Goal: Information Seeking & Learning: Learn about a topic

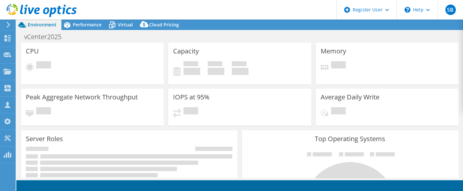
select select "USD"
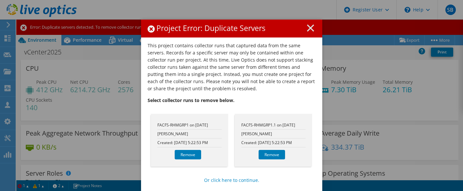
click at [283, 37] on div "Project Error: Duplicate Servers" at bounding box center [231, 29] width 181 height 18
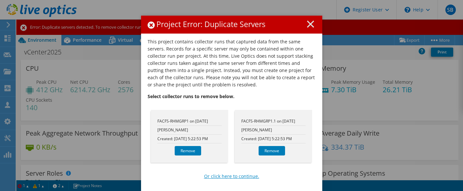
click at [248, 178] on link "Or click here to continue." at bounding box center [231, 176] width 55 height 7
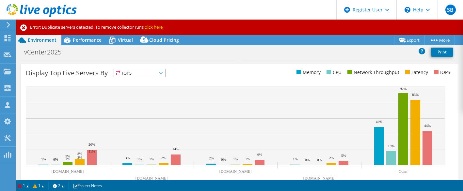
scroll to position [1, 0]
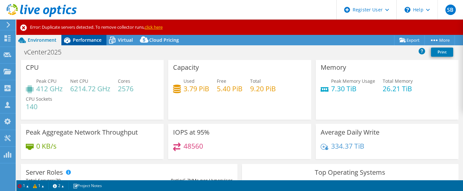
click at [85, 39] on span "Performance" at bounding box center [87, 40] width 29 height 6
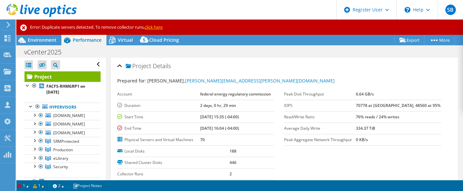
scroll to position [33, 0]
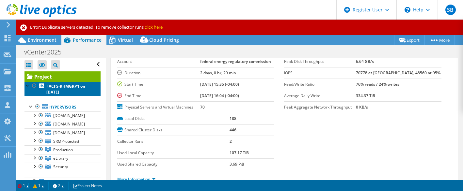
click at [72, 89] on b "FACFS-RHMGRP1 on 9/9/2025" at bounding box center [65, 89] width 39 height 11
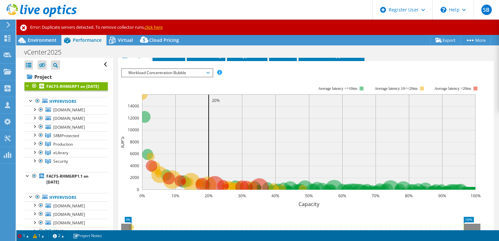
scroll to position [0, 0]
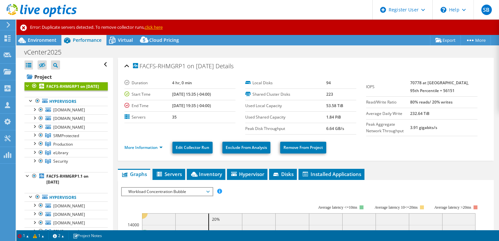
click at [114, 41] on icon at bounding box center [111, 40] width 11 height 11
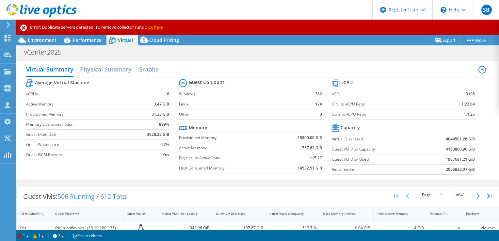
click at [463, 166] on div "Virtual Summary Physical Summary Graphs Average Virtual Machine vCPUs 6 Active …" at bounding box center [257, 120] width 483 height 119
click at [235, 137] on label "Provisioned Memory" at bounding box center [226, 138] width 95 height 7
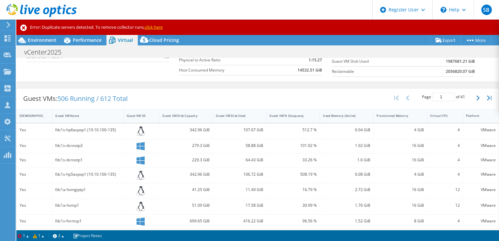
scroll to position [131, 0]
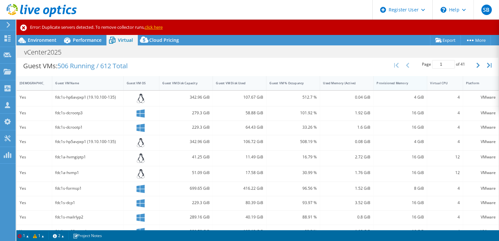
click at [385, 84] on div "Provisioned Memory" at bounding box center [396, 83] width 45 height 10
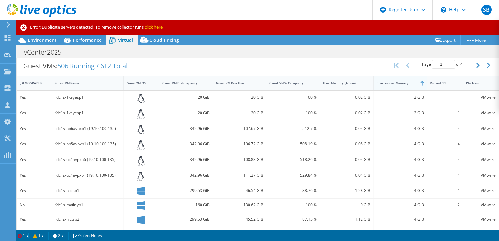
click at [385, 84] on div "Provisioned Memory" at bounding box center [396, 83] width 45 height 10
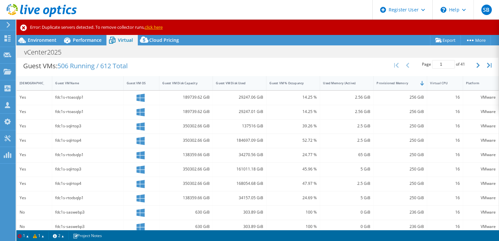
click at [361, 191] on section "Warnings Some of the collector runs have no overlap with each other. Messages Q…" at bounding box center [257, 235] width 483 height 11
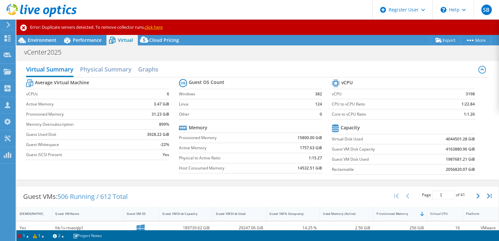
click at [299, 49] on div "vCenter2025 Print" at bounding box center [257, 52] width 483 height 12
click at [55, 44] on div "Environment" at bounding box center [38, 40] width 45 height 10
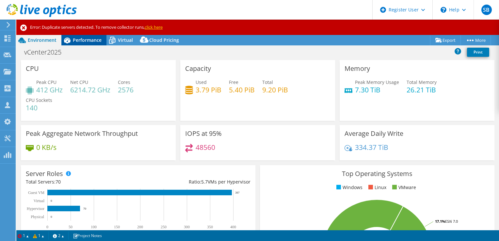
click at [86, 40] on span "Performance" at bounding box center [87, 40] width 29 height 6
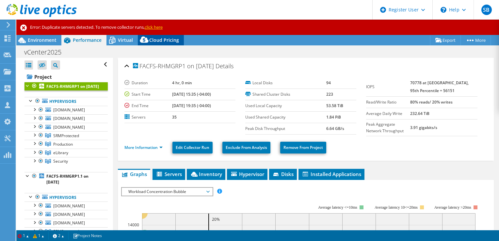
click at [155, 43] on div "Cloud Pricing" at bounding box center [161, 40] width 46 height 10
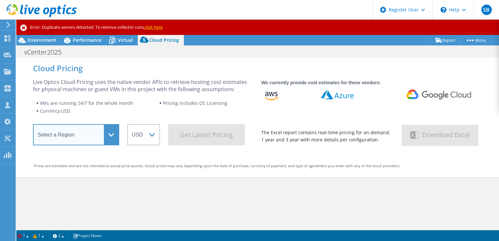
click at [94, 135] on select "Select a Region Asia Pacific (Hong Kong) Asia Pacific (Mumbai) Asia Pacific (Se…" at bounding box center [76, 134] width 86 height 21
select select "USEast"
click at [33, 126] on select "Select a Region Asia Pacific (Hong Kong) Asia Pacific (Mumbai) Asia Pacific (Se…" at bounding box center [76, 134] width 86 height 21
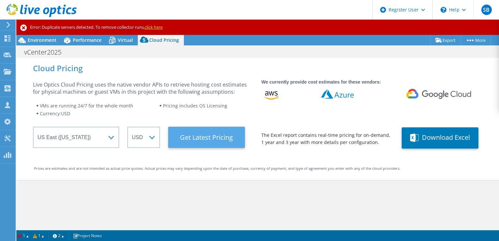
click at [188, 139] on Latest "Get Latest Pricing" at bounding box center [206, 137] width 77 height 21
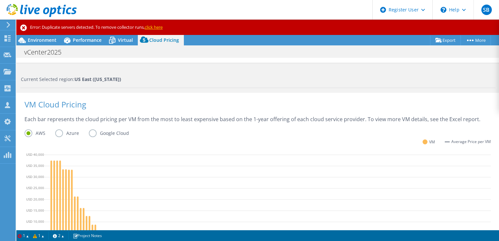
scroll to position [264, 0]
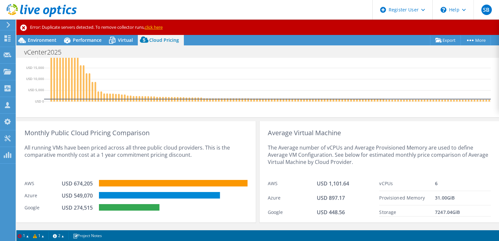
click at [296, 51] on div "vCenter2025 Print" at bounding box center [257, 52] width 483 height 12
click at [116, 42] on icon at bounding box center [111, 40] width 11 height 11
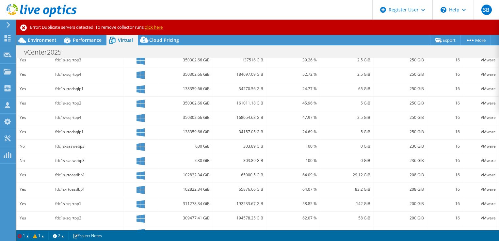
scroll to position [194, 0]
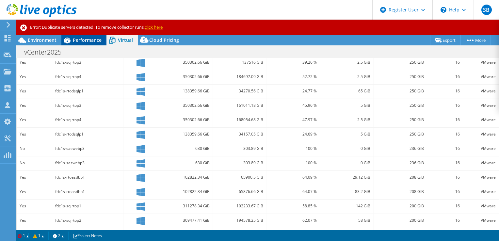
click at [98, 40] on span "Performance" at bounding box center [87, 40] width 29 height 6
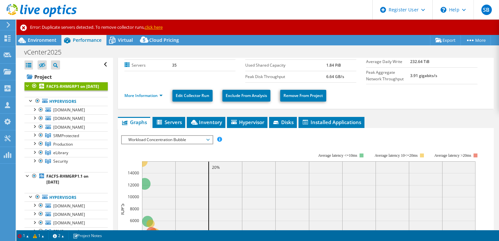
scroll to position [0, 0]
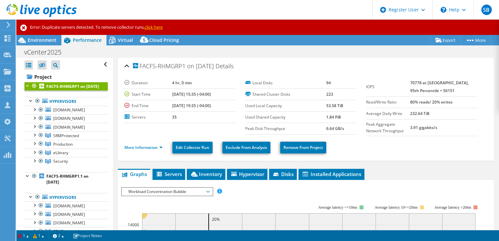
click at [155, 27] on link "click here" at bounding box center [154, 27] width 18 height 6
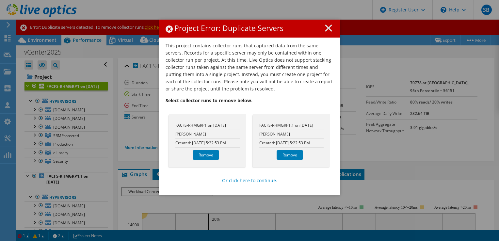
click at [279, 120] on div "FACFS-RHMGRP1.1 on 9/9/2025 Sean Phillips Created: 9/9/2025 5:22:53 PM Remove" at bounding box center [291, 140] width 77 height 53
drag, startPoint x: 255, startPoint y: 125, endPoint x: 292, endPoint y: 126, distance: 37.3
click at [292, 126] on div "FACFS-RHMGRP1.1 on 9/9/2025 Sean Phillips Created: 9/9/2025 5:22:53 PM Remove" at bounding box center [291, 140] width 77 height 53
drag, startPoint x: 292, startPoint y: 126, endPoint x: 260, endPoint y: 140, distance: 35.1
click at [260, 140] on li "Created: 9/9/2025 5:22:53 PM" at bounding box center [291, 143] width 64 height 9
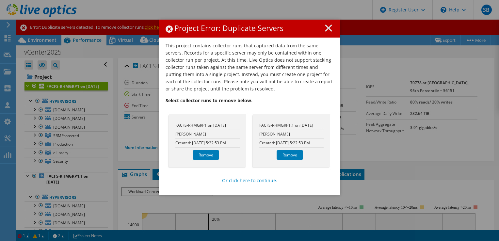
click at [271, 123] on li "FACFS-RHMGRP1.1 on [DATE]" at bounding box center [291, 125] width 64 height 9
drag, startPoint x: 271, startPoint y: 123, endPoint x: 328, endPoint y: 34, distance: 105.6
click at [328, 34] on div "Project Error: Duplicate Servers" at bounding box center [249, 29] width 181 height 18
click at [325, 29] on line at bounding box center [328, 28] width 7 height 7
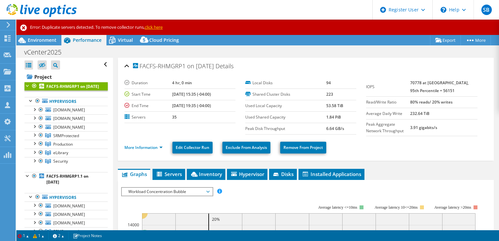
click at [316, 65] on div "FACFS-RHMGRP1 on 9/9/2025 Details" at bounding box center [305, 66] width 363 height 14
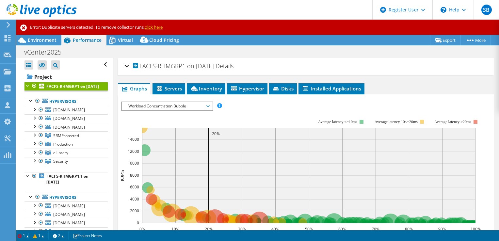
click at [315, 66] on div "FACFS-RHMGRP1 on 9/9/2025 Details" at bounding box center [305, 66] width 363 height 14
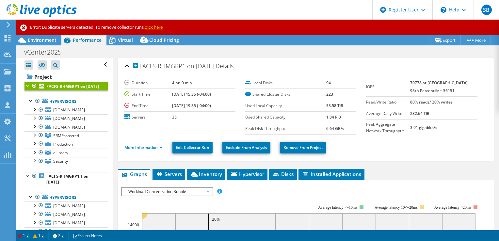
click at [8, 24] on use at bounding box center [9, 25] width 4 height 6
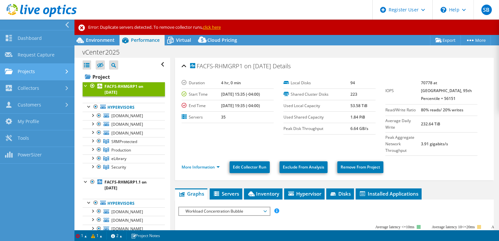
click at [42, 73] on link "Projects" at bounding box center [37, 72] width 74 height 17
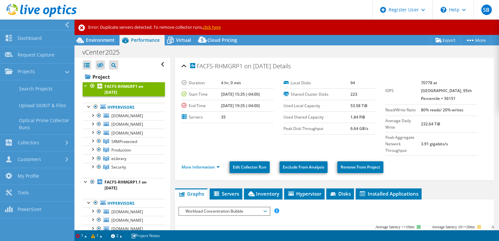
click at [42, 90] on link "Search Projects" at bounding box center [37, 88] width 74 height 17
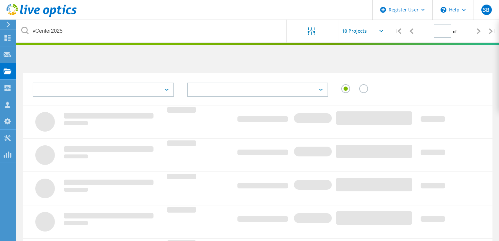
type input "1"
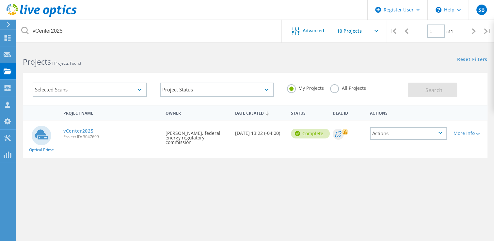
click at [335, 86] on label "All Projects" at bounding box center [348, 87] width 36 height 6
click at [0, 0] on input "All Projects" at bounding box center [0, 0] width 0 height 0
click at [429, 92] on span "Search" at bounding box center [434, 90] width 17 height 7
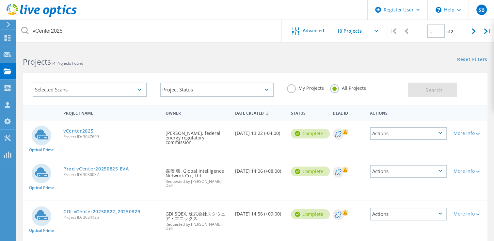
click at [85, 131] on link "vCenter2025" at bounding box center [78, 131] width 30 height 5
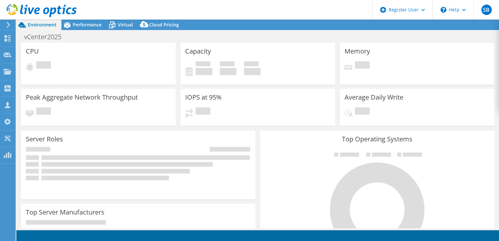
select select "USEast"
select select "USD"
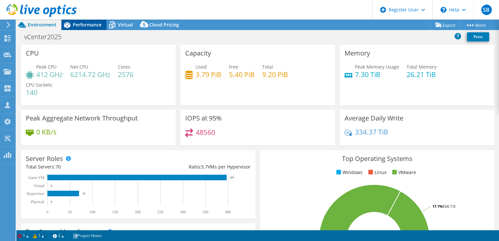
click at [99, 24] on span "Performance" at bounding box center [87, 25] width 29 height 6
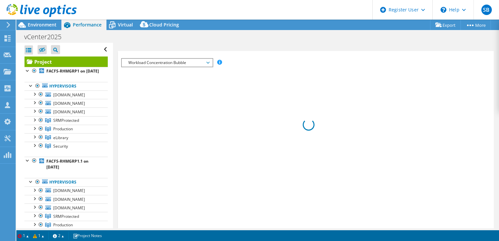
click at [0, 0] on div at bounding box center [0, 0] width 0 height 0
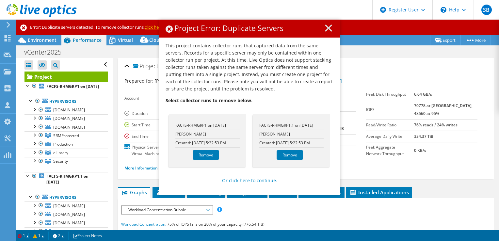
click at [328, 25] on line at bounding box center [328, 28] width 7 height 7
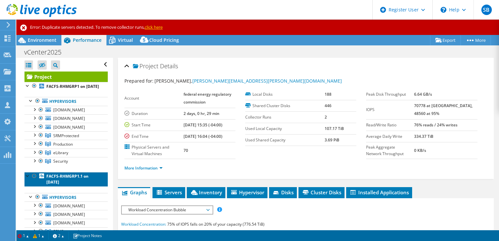
click at [74, 185] on b "FACFS-RHMGRP1.1 on [DATE]" at bounding box center [67, 178] width 42 height 11
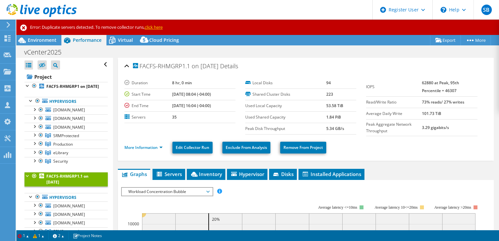
click at [124, 42] on span "Virtual" at bounding box center [125, 40] width 15 height 6
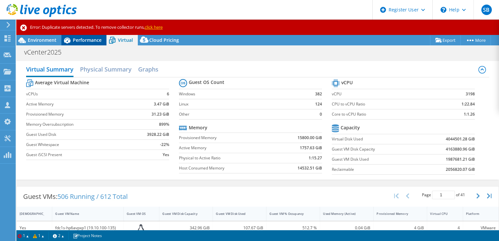
click at [89, 40] on span "Performance" at bounding box center [87, 40] width 29 height 6
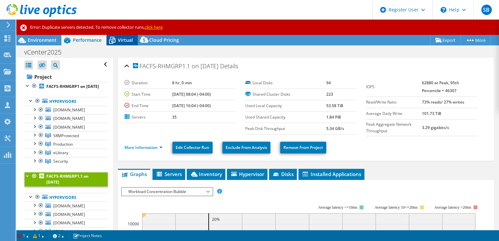
click at [125, 37] on span "Virtual" at bounding box center [125, 40] width 15 height 6
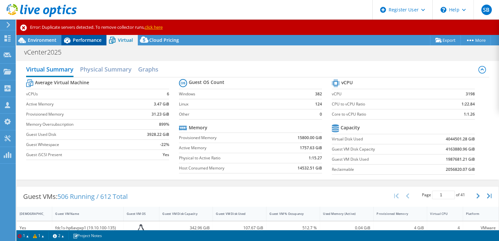
click at [96, 40] on span "Performance" at bounding box center [87, 40] width 29 height 6
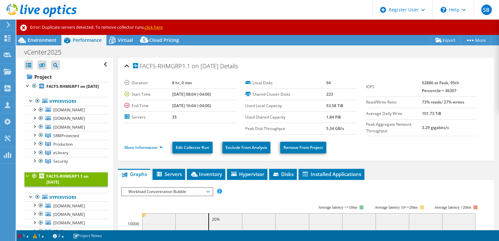
click at [82, 90] on link "FACFS-RHMGRP1 on 9/9/2025" at bounding box center [65, 86] width 83 height 8
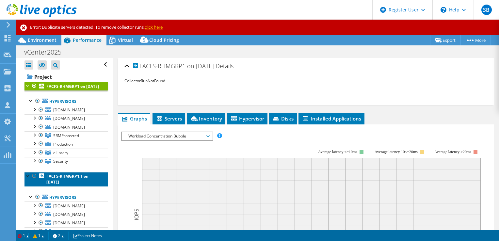
click at [71, 185] on b "FACFS-RHMGRP1.1 on [DATE]" at bounding box center [67, 178] width 42 height 11
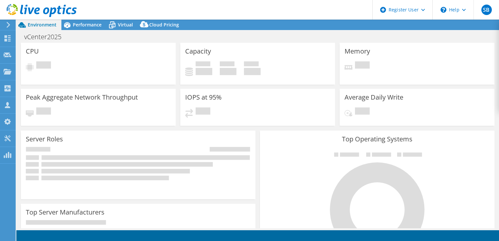
select select "USEast"
select select "USD"
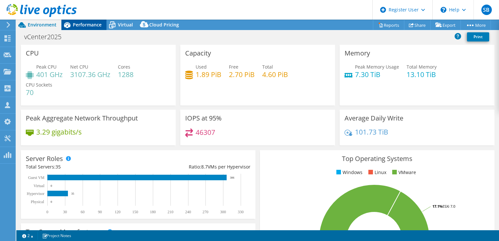
click at [91, 27] on span "Performance" at bounding box center [87, 25] width 29 height 6
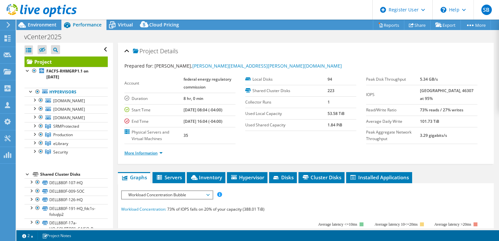
click at [155, 154] on link "More Information" at bounding box center [143, 153] width 38 height 6
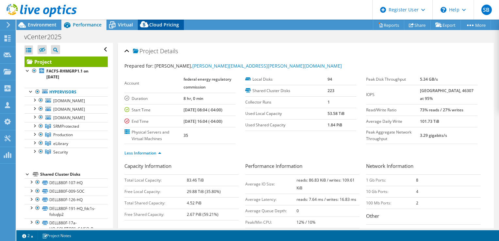
click at [152, 28] on div "Cloud Pricing" at bounding box center [161, 25] width 46 height 10
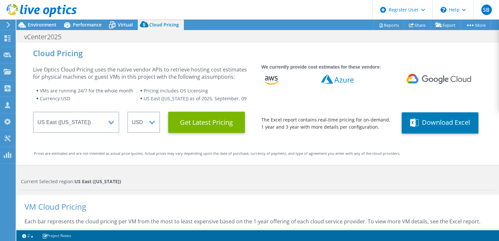
scroll to position [359, 0]
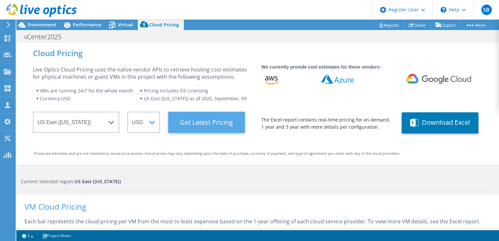
click at [199, 127] on Latest "Get Latest Pricing" at bounding box center [206, 122] width 77 height 21
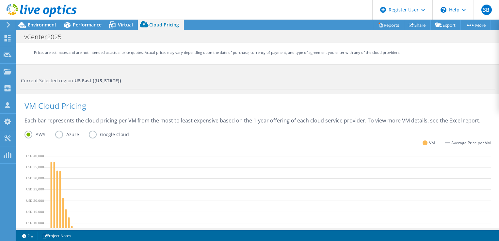
scroll to position [68, 0]
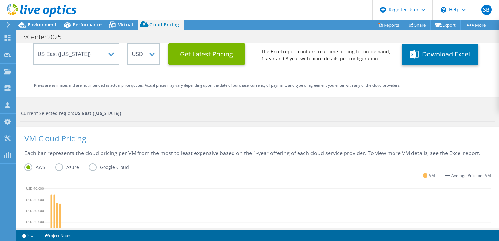
click at [58, 169] on label "Azure" at bounding box center [72, 167] width 34 height 8
click at [0, 0] on input "Azure" at bounding box center [0, 0] width 0 height 0
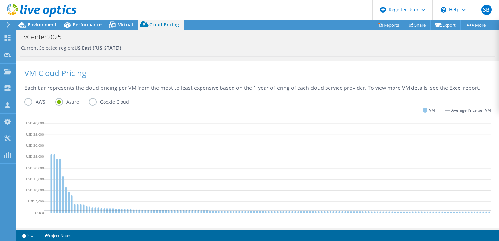
scroll to position [166, 0]
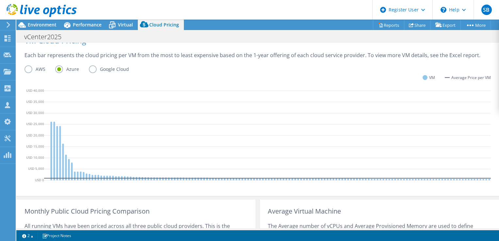
click at [323, 118] on icon at bounding box center [499, 137] width 910 height 98
click at [46, 24] on span "Environment" at bounding box center [42, 25] width 29 height 6
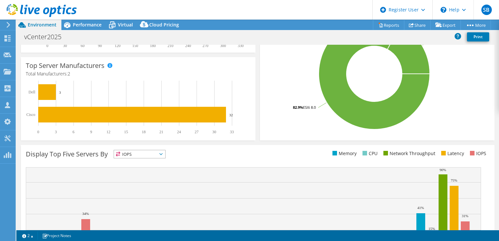
scroll to position [0, 0]
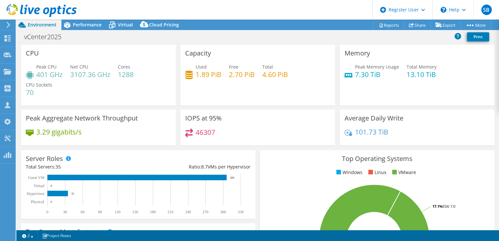
click at [265, 212] on rect at bounding box center [374, 240] width 219 height 114
click at [113, 28] on icon at bounding box center [111, 24] width 11 height 11
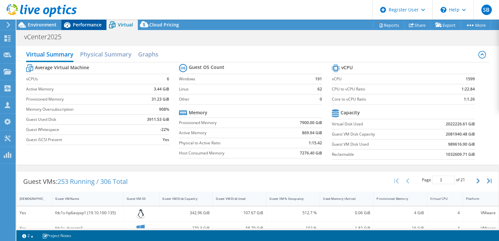
click at [93, 24] on span "Performance" at bounding box center [87, 25] width 29 height 6
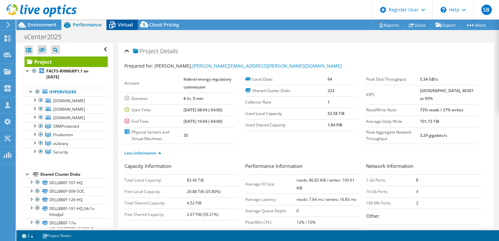
click at [121, 28] on div "Virtual" at bounding box center [121, 25] width 31 height 10
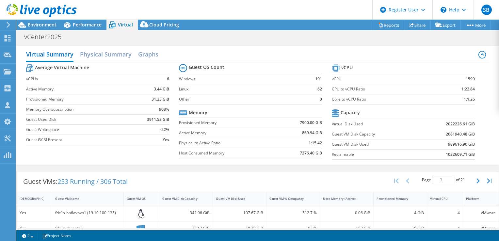
scroll to position [196, 0]
click at [250, 181] on div "Guest VMs: 253 Running / 306 Total Page 1 of 21 5 rows 10 rows 20 rows 25 rows …" at bounding box center [258, 181] width 482 height 20
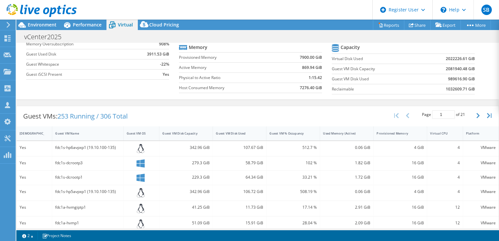
scroll to position [98, 0]
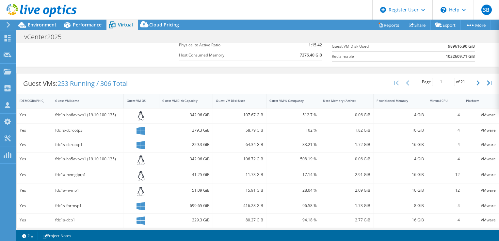
click at [485, 71] on div "Guest VMs: 253 Running / 306 Total Page 1 of 21 5 rows 10 rows 20 rows 25 rows …" at bounding box center [257, 201] width 483 height 263
click at [252, 101] on div "Guest VM Disk Used" at bounding box center [236, 101] width 40 height 4
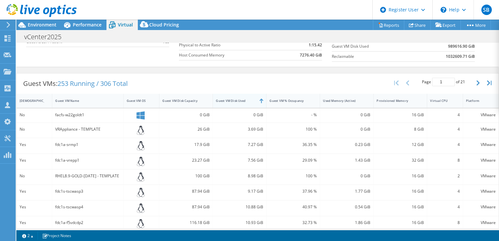
click at [241, 101] on div "Guest VM Disk Used" at bounding box center [236, 101] width 40 height 4
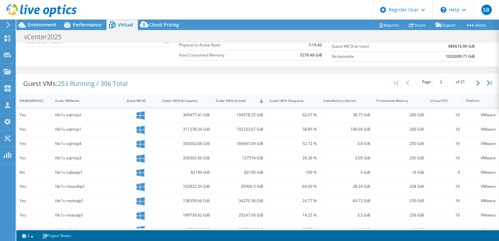
click at [296, 84] on div "Guest VMs: 253 Running / 306 Total Page 1 of 21 5 rows 10 rows 20 rows 25 rows …" at bounding box center [258, 83] width 482 height 20
click at [472, 92] on div "Guest VMs: 253 Running / 306 Total Page 1 of 21 5 rows 10 rows 20 rows 25 rows …" at bounding box center [258, 83] width 482 height 20
click at [393, 101] on div "Provisioned Memory" at bounding box center [397, 101] width 40 height 4
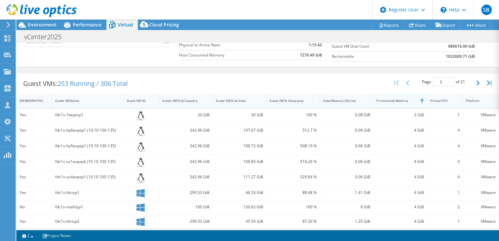
click at [393, 101] on div "Provisioned Memory" at bounding box center [397, 101] width 40 height 4
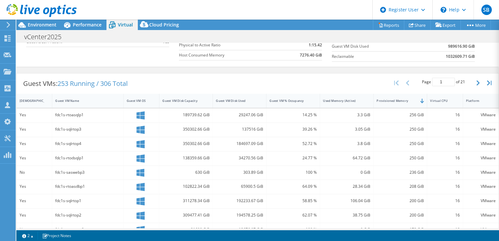
scroll to position [0, 0]
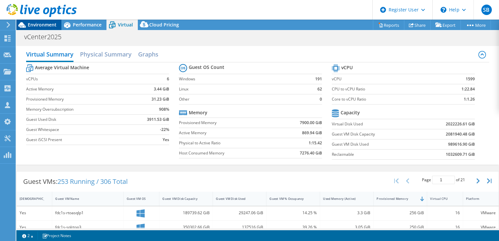
click at [47, 27] on span "Environment" at bounding box center [42, 25] width 29 height 6
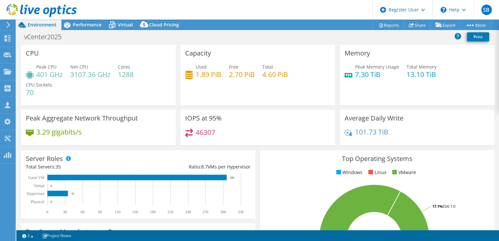
click at [299, 146] on div "IOPS at 95% 46307" at bounding box center [257, 130] width 159 height 40
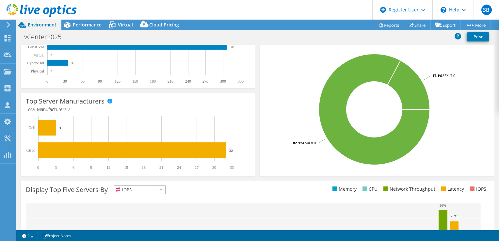
scroll to position [212, 0]
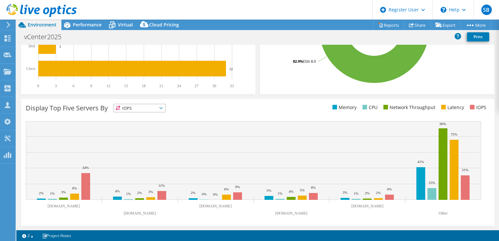
click at [158, 106] on span "IOPS" at bounding box center [139, 108] width 51 height 8
click at [148, 127] on li "Memory" at bounding box center [139, 125] width 51 height 9
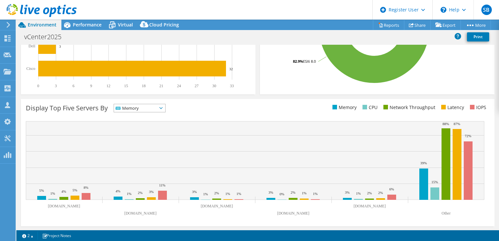
click at [157, 108] on span "Memory" at bounding box center [135, 108] width 43 height 8
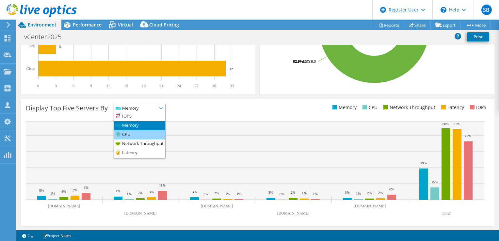
click at [145, 136] on li "CPU" at bounding box center [139, 134] width 51 height 9
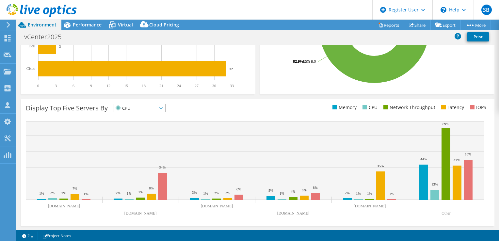
click at [154, 106] on span "CPU" at bounding box center [135, 108] width 43 height 8
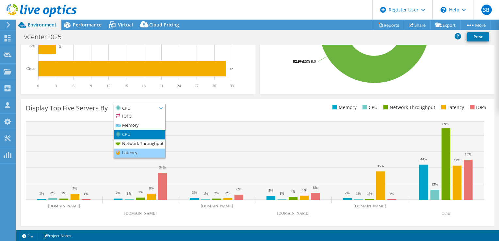
click at [140, 152] on li "Latency" at bounding box center [139, 153] width 51 height 9
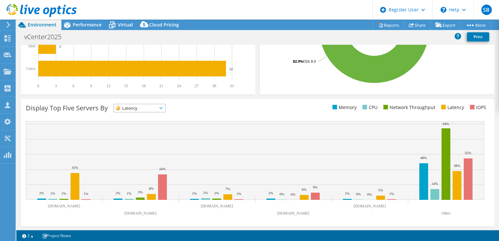
scroll to position [0, 0]
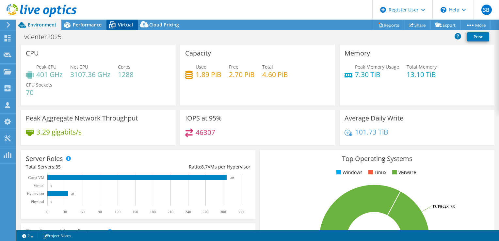
click at [118, 23] on icon at bounding box center [111, 24] width 11 height 11
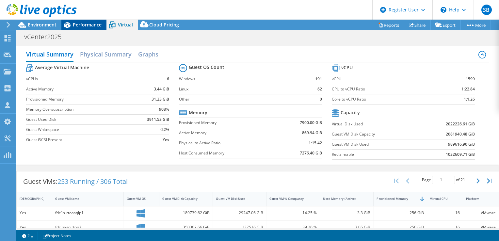
click at [95, 25] on span "Performance" at bounding box center [87, 25] width 29 height 6
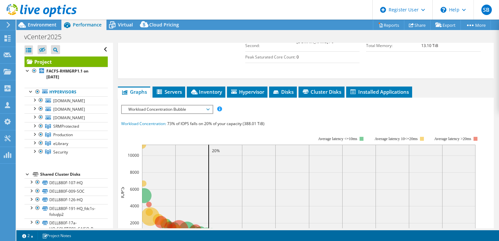
scroll to position [229, 0]
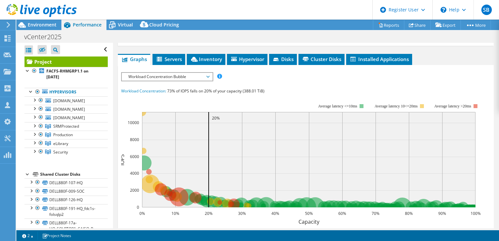
click at [177, 81] on span "Workload Concentration Bubble" at bounding box center [167, 77] width 84 height 8
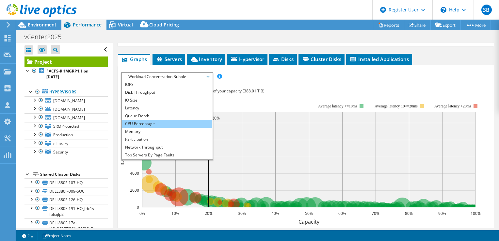
scroll to position [24, 0]
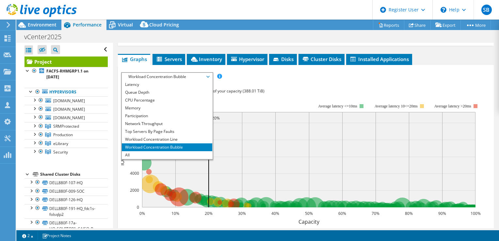
click at [265, 112] on rect at bounding box center [301, 160] width 360 height 131
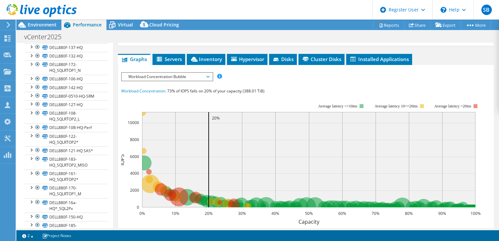
scroll to position [330, 0]
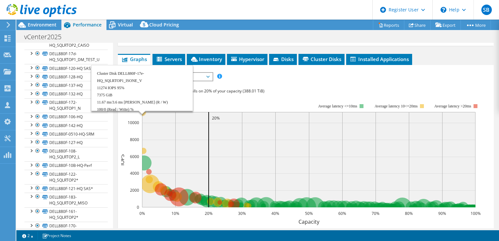
click at [145, 116] on circle at bounding box center [142, 112] width 8 height 8
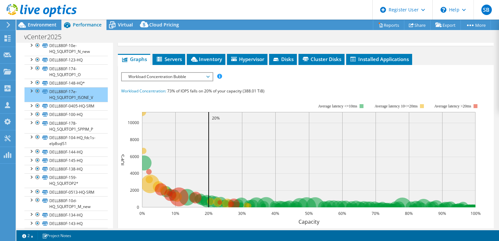
scroll to position [1035, 0]
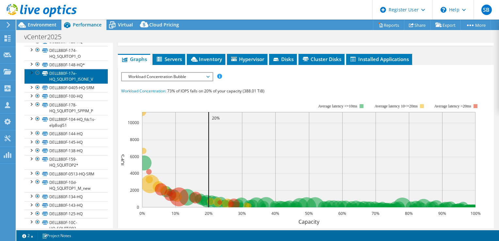
click at [87, 83] on link "DELL880F-17e-HQ_SQLRTOP1_ISONE_V" at bounding box center [65, 76] width 83 height 14
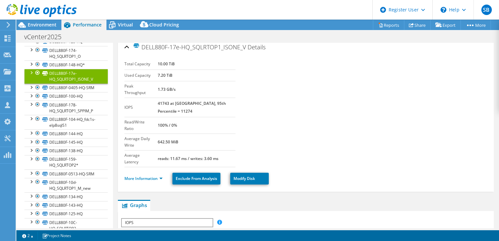
scroll to position [0, 0]
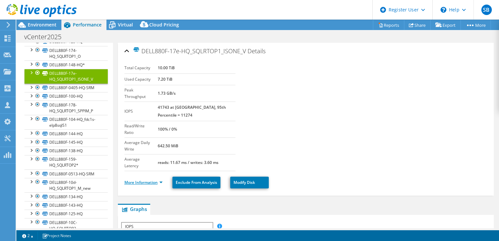
click at [150, 180] on link "More Information" at bounding box center [143, 183] width 38 height 6
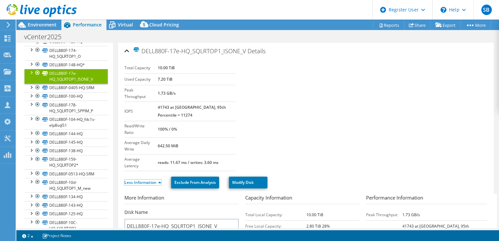
scroll to position [65, 0]
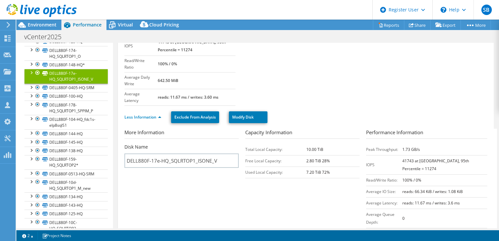
click at [316, 88] on section "Total Capacity 10.00 TiB Used Capacity 7.20 TiB Peak Throughput 1.73 GB/s IOPS …" at bounding box center [305, 51] width 363 height 109
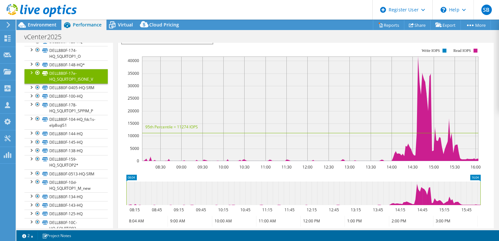
scroll to position [261, 0]
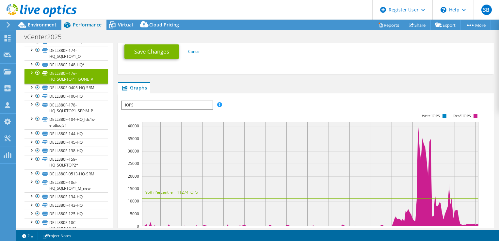
click at [300, 82] on ul "Graphs Servers Inventory Hypervisor Disks Cluster Disks Installed Applications" at bounding box center [306, 87] width 376 height 11
